Goal: Task Accomplishment & Management: Manage account settings

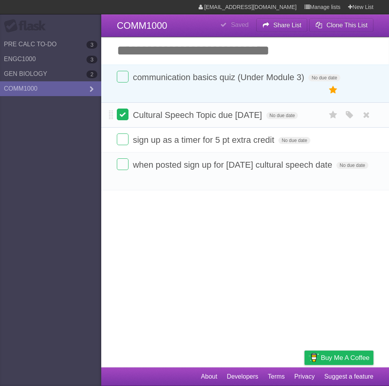
click at [123, 118] on label at bounding box center [123, 115] width 12 height 12
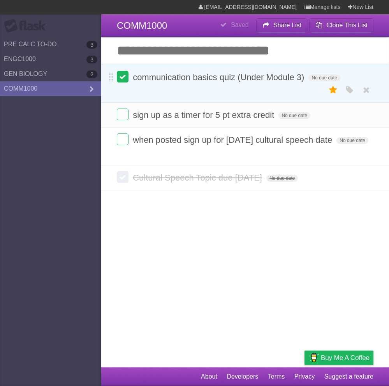
click at [126, 79] on label at bounding box center [123, 77] width 12 height 12
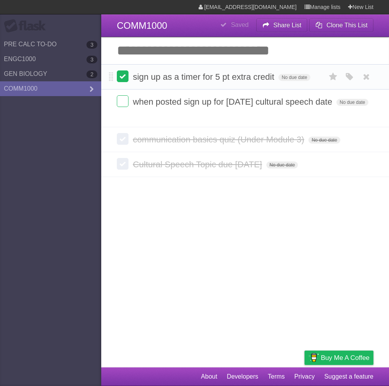
click at [124, 77] on label at bounding box center [123, 76] width 12 height 12
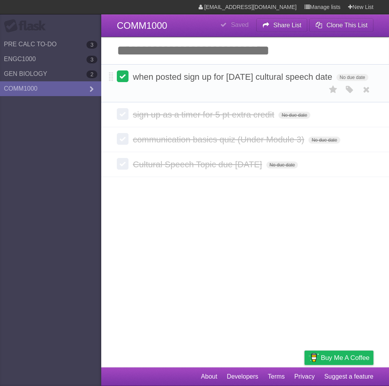
click at [121, 81] on label at bounding box center [123, 76] width 12 height 12
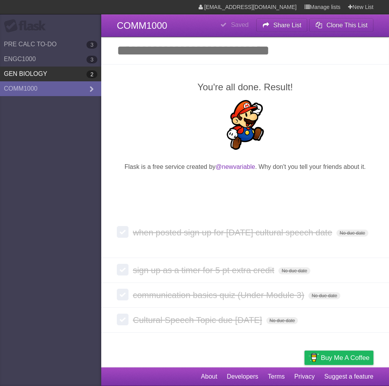
click at [61, 78] on link "GEN BIOLOGY 2" at bounding box center [50, 74] width 101 height 15
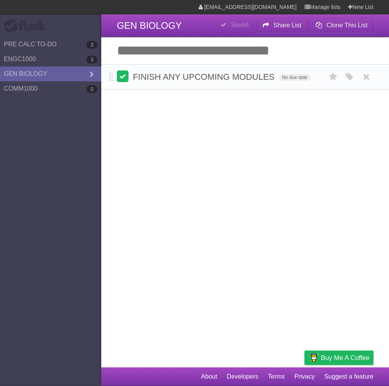
click at [125, 81] on label at bounding box center [123, 76] width 12 height 12
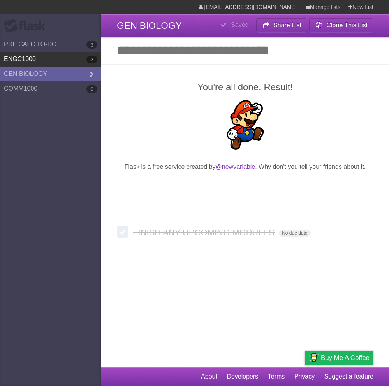
click at [58, 58] on link "ENGC1000 3" at bounding box center [50, 59] width 101 height 15
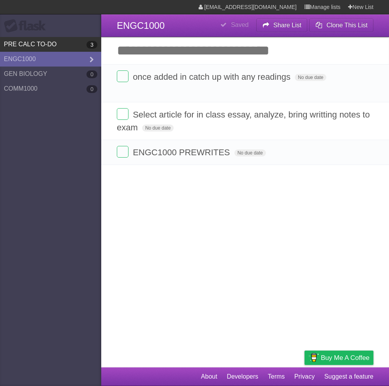
click at [58, 41] on link "PRE CALC TO-DO 3" at bounding box center [50, 44] width 101 height 15
